Goal: Task Accomplishment & Management: Use online tool/utility

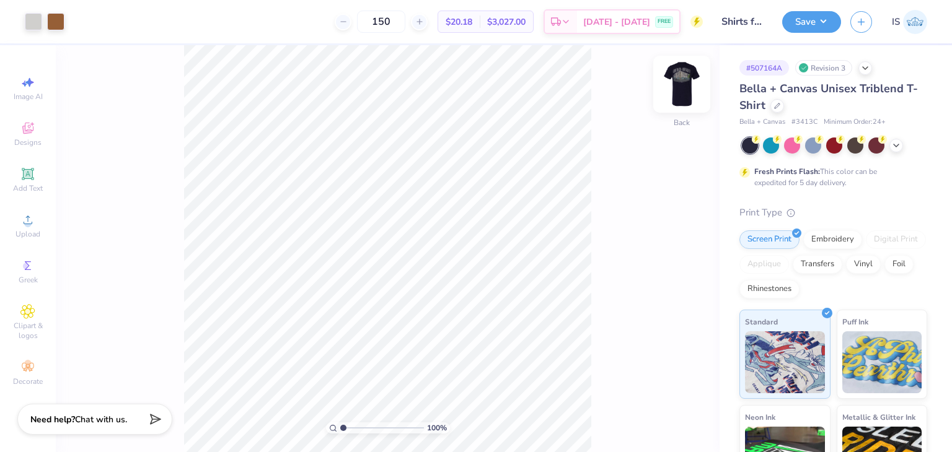
click at [685, 84] on img at bounding box center [682, 84] width 50 height 50
click at [93, 23] on div at bounding box center [100, 20] width 17 height 17
type input "1.17387216434606"
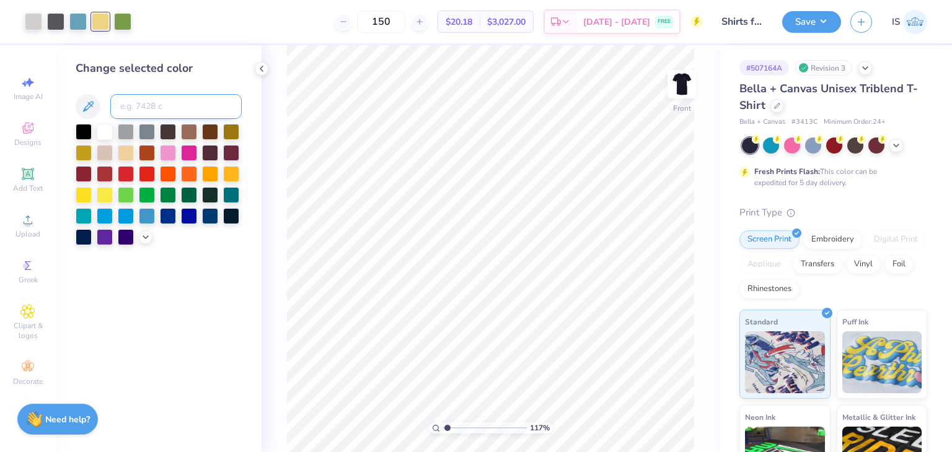
click at [141, 107] on input at bounding box center [175, 106] width 131 height 25
type input "576"
click at [281, 92] on div "117 % Front" at bounding box center [490, 248] width 458 height 407
click at [818, 22] on button "Save" at bounding box center [811, 20] width 59 height 22
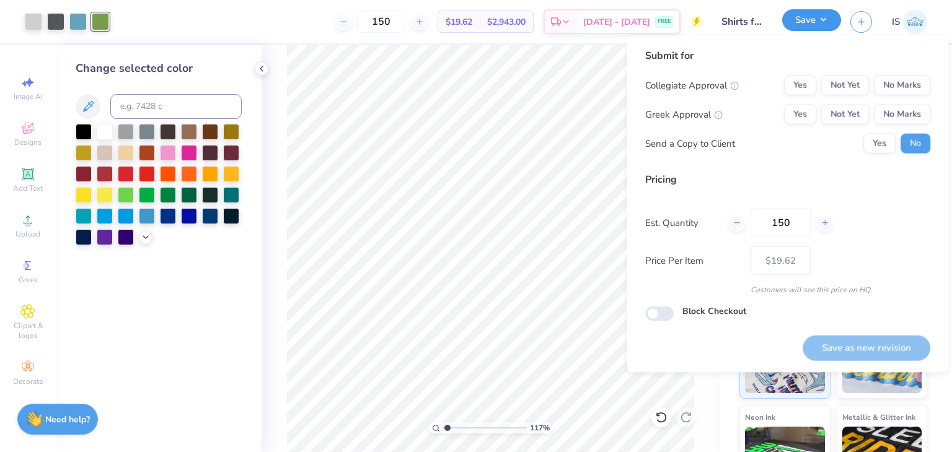
type input "1.17387216434606"
click at [902, 82] on button "No Marks" at bounding box center [902, 86] width 56 height 20
click at [907, 109] on button "No Marks" at bounding box center [902, 115] width 56 height 20
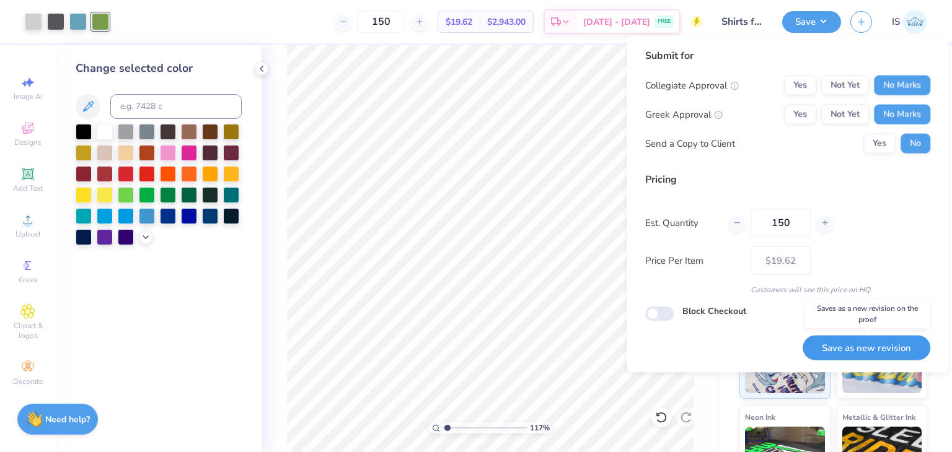
click at [847, 345] on button "Save as new revision" at bounding box center [866, 347] width 128 height 25
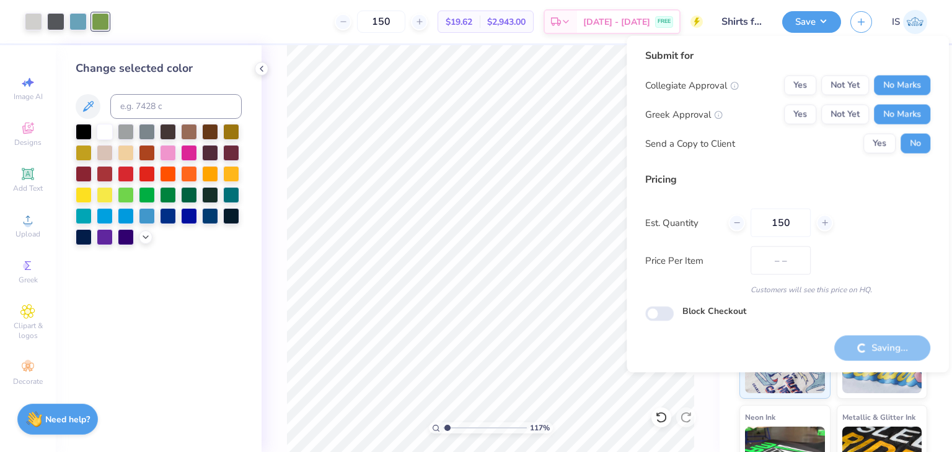
type input "$19.62"
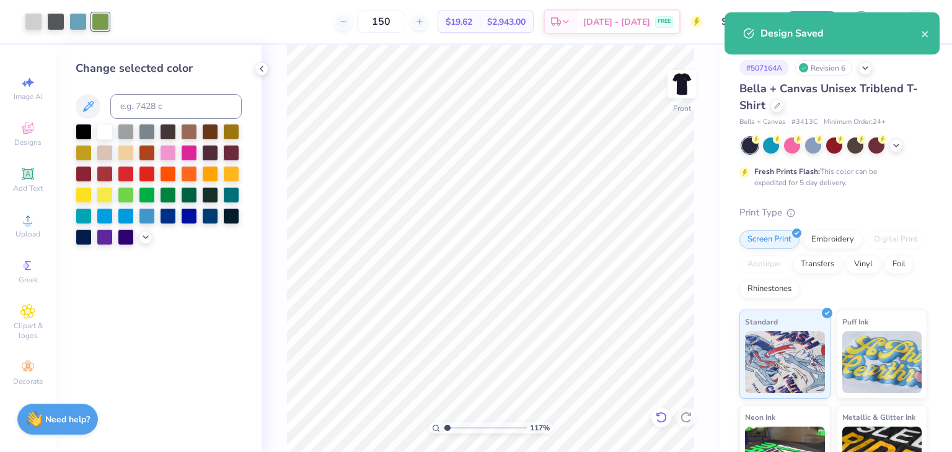
click at [662, 415] on icon at bounding box center [661, 417] width 12 height 12
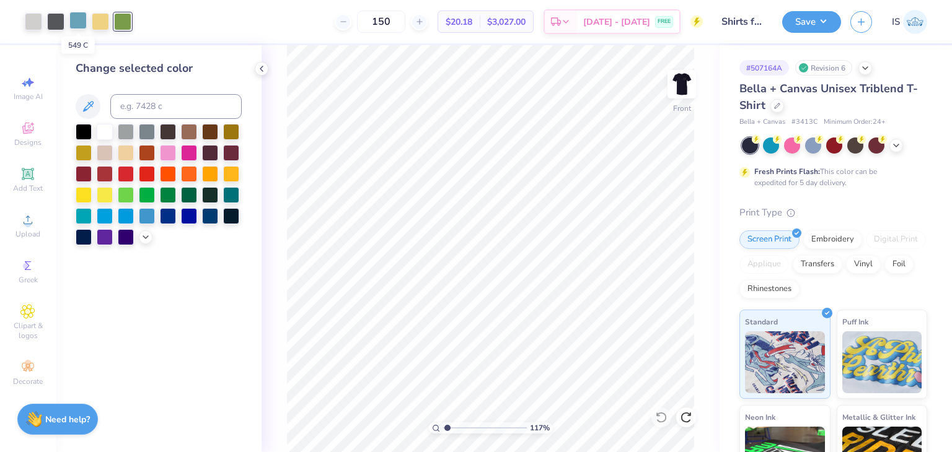
click at [74, 25] on div at bounding box center [77, 20] width 17 height 17
type input "1.17387216434606"
click at [171, 109] on input at bounding box center [175, 106] width 131 height 25
type input "576"
click at [47, 23] on div at bounding box center [55, 20] width 17 height 17
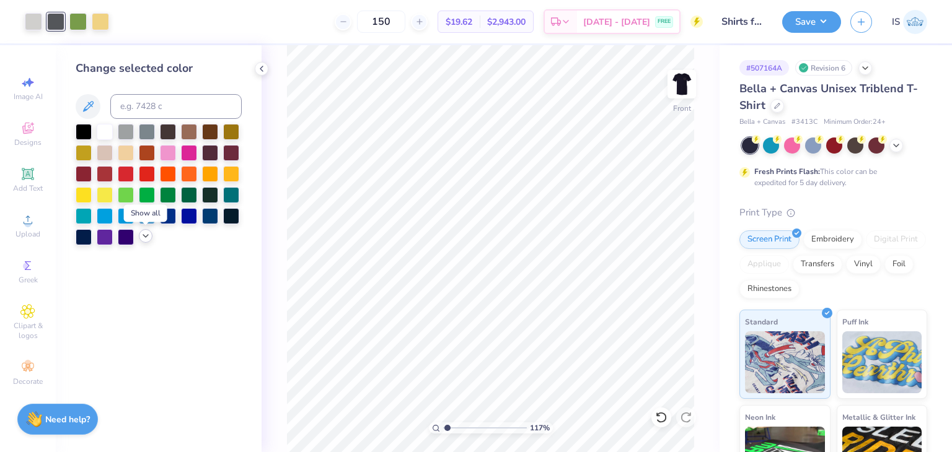
click at [146, 239] on icon at bounding box center [146, 236] width 10 height 10
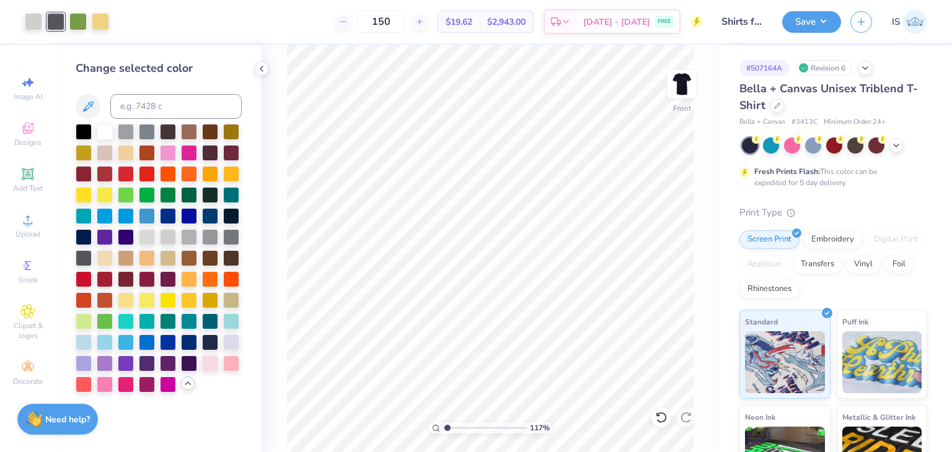
drag, startPoint x: 48, startPoint y: 19, endPoint x: 135, endPoint y: 18, distance: 86.8
click at [135, 18] on div "150 $19.62 Per Item $2,943.00 Total Est. Delivery [DATE] - [DATE] FREE" at bounding box center [410, 21] width 584 height 43
click at [89, 100] on icon at bounding box center [88, 106] width 15 height 15
click at [86, 103] on icon at bounding box center [88, 106] width 15 height 15
click at [89, 105] on icon at bounding box center [88, 106] width 15 height 15
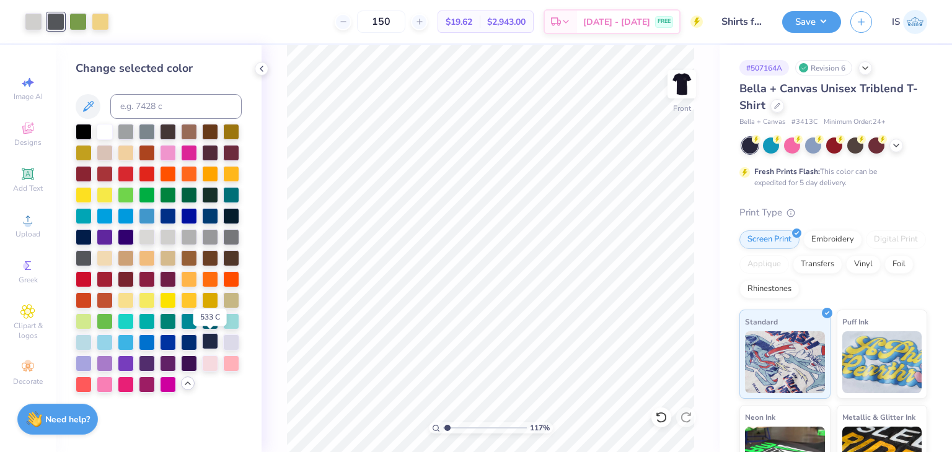
click at [214, 345] on div at bounding box center [210, 341] width 16 height 16
click at [661, 413] on icon at bounding box center [661, 417] width 11 height 11
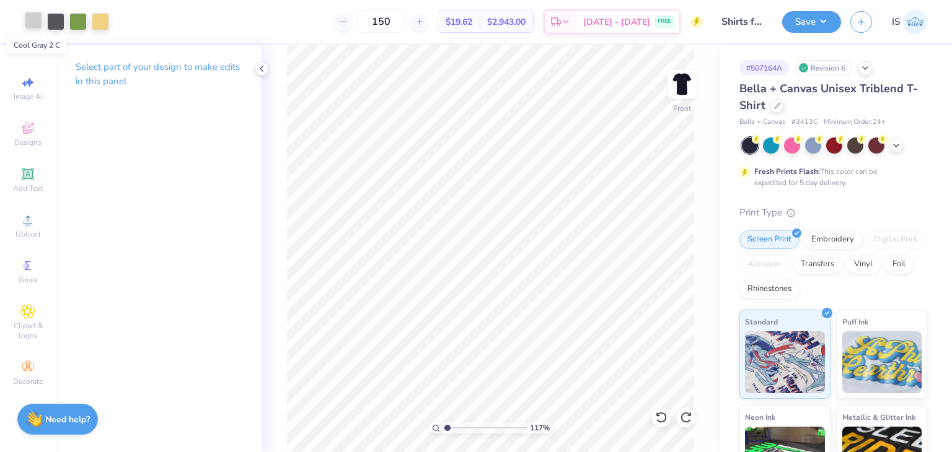
click at [32, 22] on div at bounding box center [33, 20] width 17 height 17
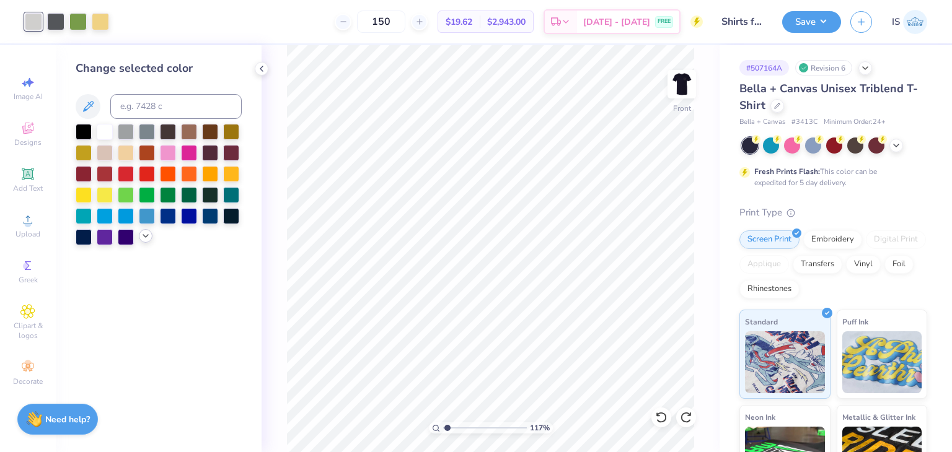
click at [147, 234] on icon at bounding box center [146, 236] width 10 height 10
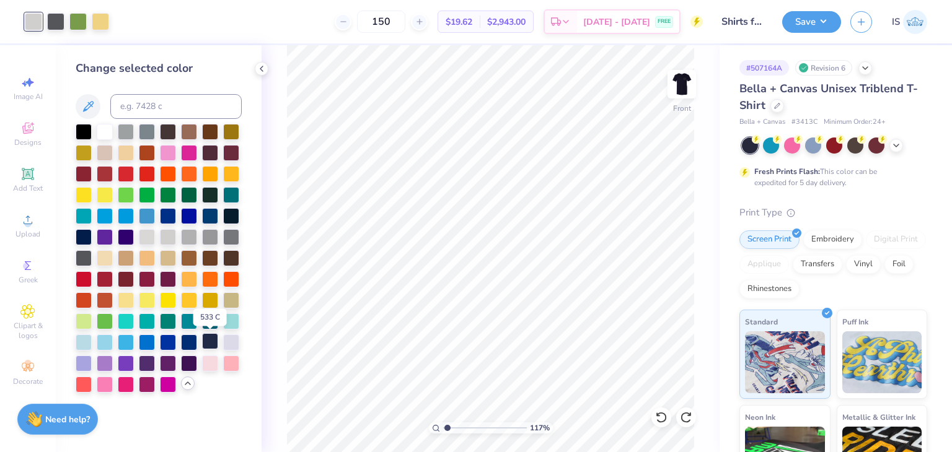
click at [211, 338] on div at bounding box center [210, 341] width 16 height 16
click at [662, 418] on icon at bounding box center [661, 417] width 12 height 12
type input "1.17387216434606"
